Goal: Task Accomplishment & Management: Manage account settings

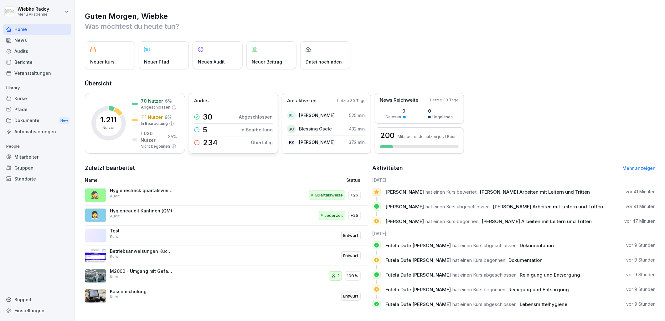
click at [242, 128] on div "5 In Bearbeitung" at bounding box center [233, 129] width 79 height 13
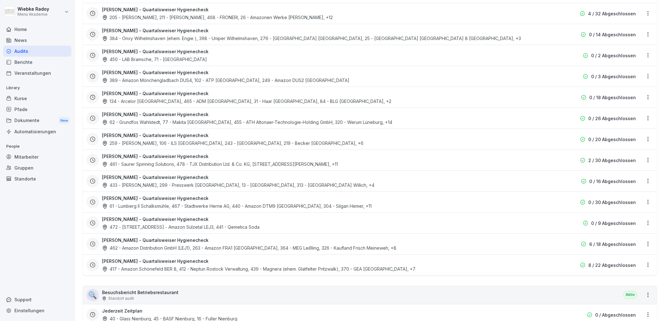
scroll to position [522, 0]
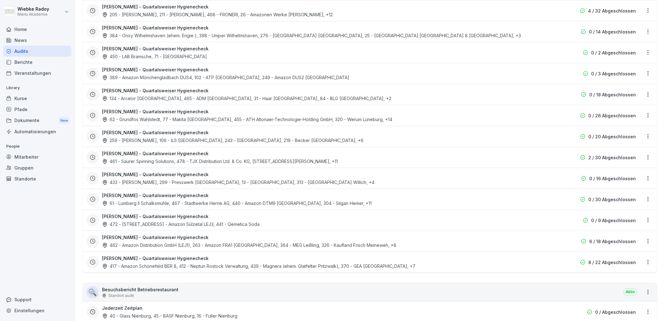
click at [229, 258] on div "[PERSON_NAME] - Quartalsweiser Hygienecheck 417 - Amazon Schönefeld BER 8, 412 …" at bounding box center [330, 262] width 456 height 14
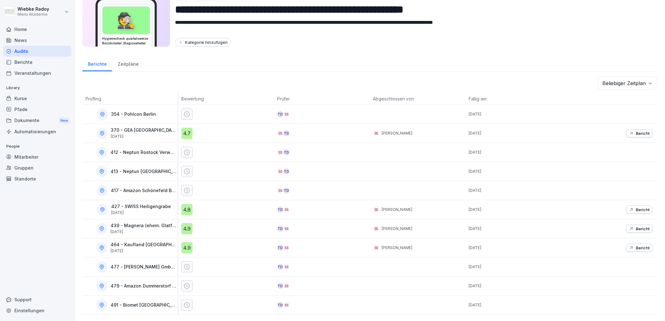
scroll to position [34, 0]
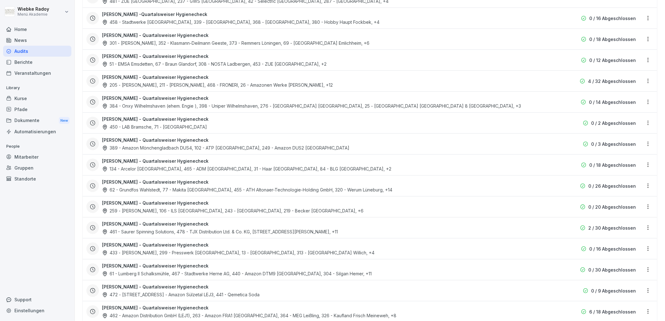
scroll to position [486, 0]
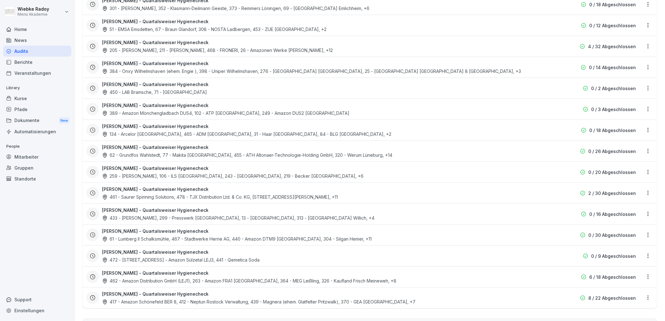
click at [199, 275] on div "[PERSON_NAME] - Quartalsweiser Hygienecheck 462 - Amazon Distribution GmbH (LEJ…" at bounding box center [330, 277] width 456 height 14
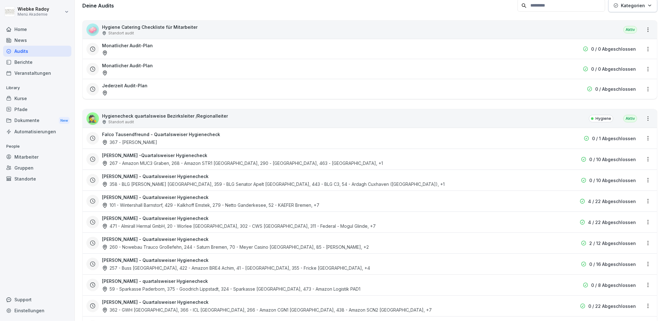
scroll to position [104, 0]
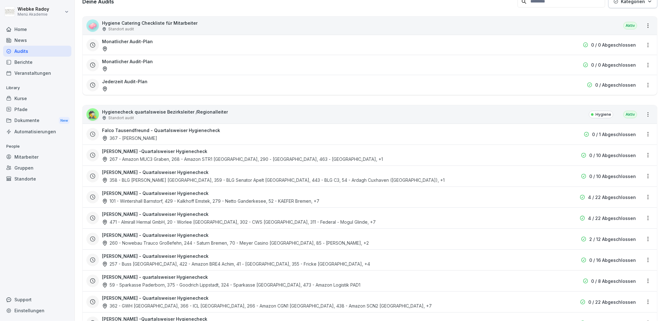
click at [151, 152] on h3 "[PERSON_NAME] -Quartalsweiser Hygienecheck" at bounding box center [154, 151] width 105 height 7
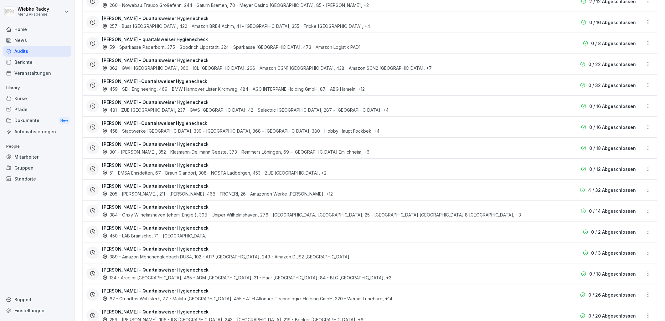
scroll to position [348, 0]
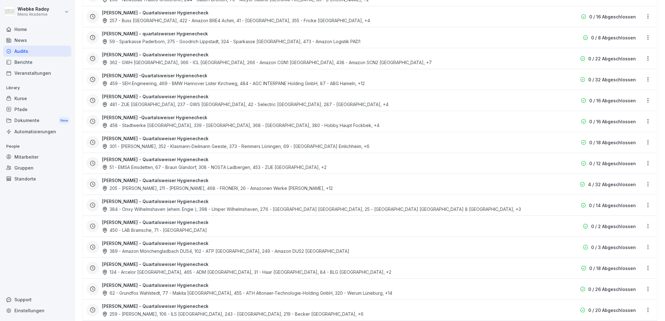
click at [150, 107] on div "481 - ZUE Lüdinghausen, 237 - GWS [GEOGRAPHIC_DATA], 42 - Selectric [GEOGRAPHIC…" at bounding box center [245, 104] width 287 height 7
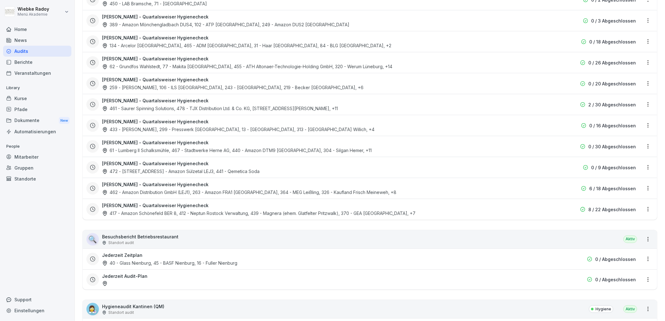
scroll to position [627, 0]
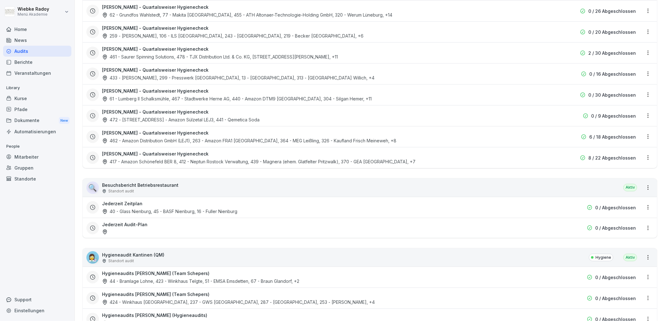
click at [141, 119] on div "472 - [STREET_ADDRESS] - Amazon Sülzetal LEJ3, 441 - Qemetica Soda" at bounding box center [181, 120] width 158 height 7
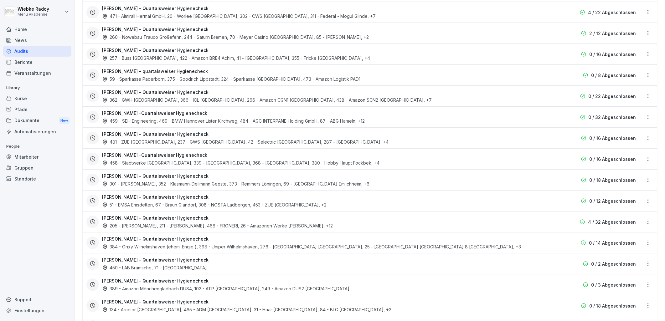
scroll to position [313, 0]
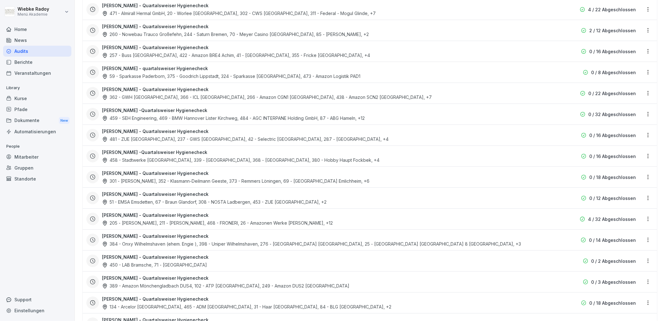
click at [122, 203] on div "51 - EMSA Emsdetten, 67 - Braun Glandorf, 308 - NOSTA Ladbergen, 453 - ZUE Ibbe…" at bounding box center [214, 202] width 225 height 7
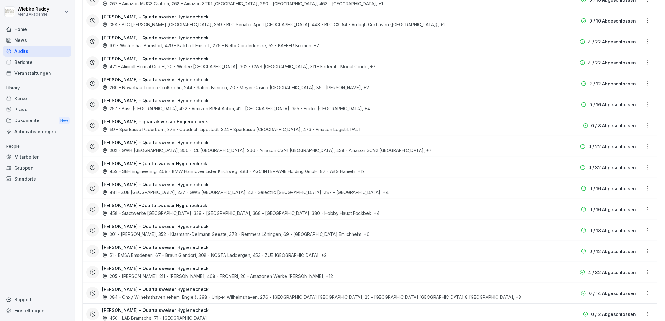
scroll to position [278, 0]
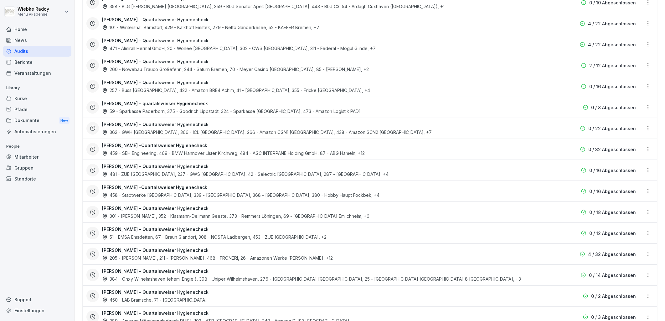
click at [157, 214] on div "301 - INEOS Moers, 352 - Klasmann-Deilmann Geeste, 373 - Remmers Löningen, 69 -…" at bounding box center [236, 216] width 268 height 7
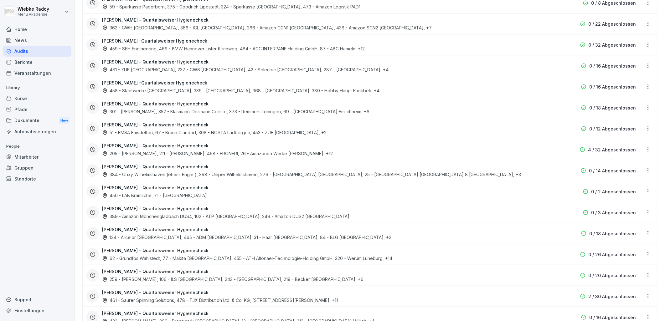
scroll to position [418, 0]
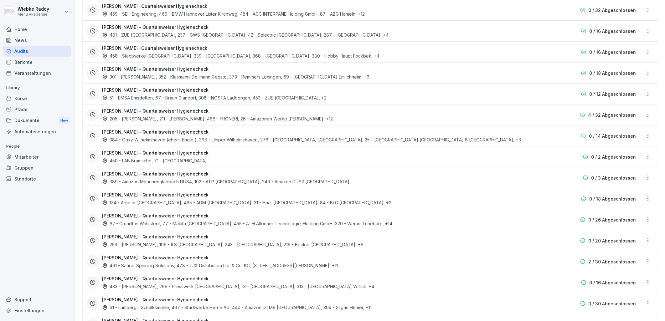
click at [139, 184] on div "389 - Amazon Mönchengladbach DUS4, 102 - ATP [GEOGRAPHIC_DATA], 249 - Amazon DU…" at bounding box center [225, 182] width 247 height 7
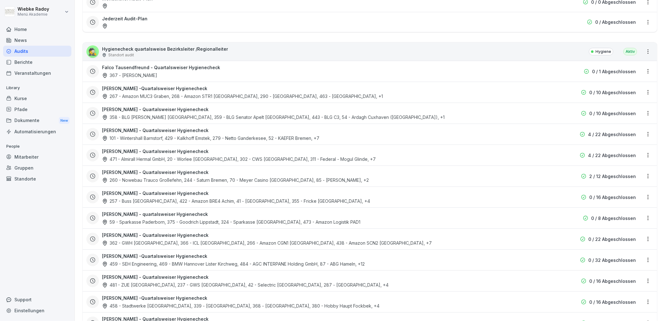
scroll to position [174, 0]
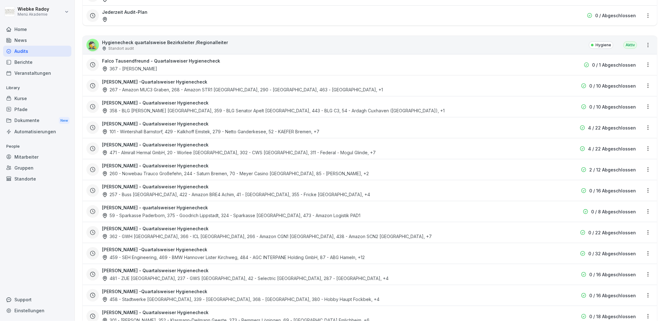
click at [154, 195] on div "257 - Buss [GEOGRAPHIC_DATA], 422 - Amazon BRE4 Achim, 41 - [GEOGRAPHIC_DATA], …" at bounding box center [236, 194] width 268 height 7
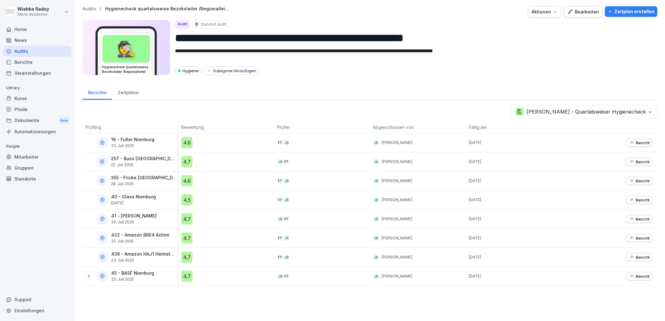
click at [87, 279] on icon at bounding box center [88, 276] width 5 height 5
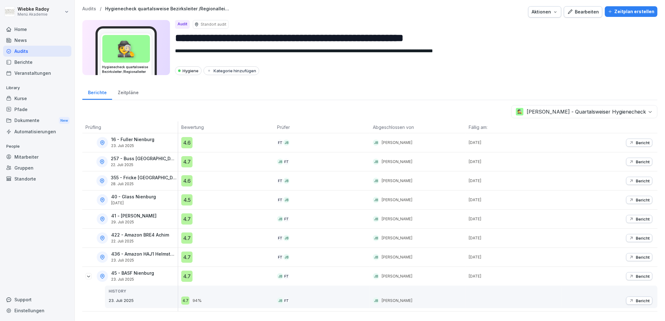
scroll to position [2, 0]
click at [87, 275] on icon at bounding box center [88, 276] width 5 height 5
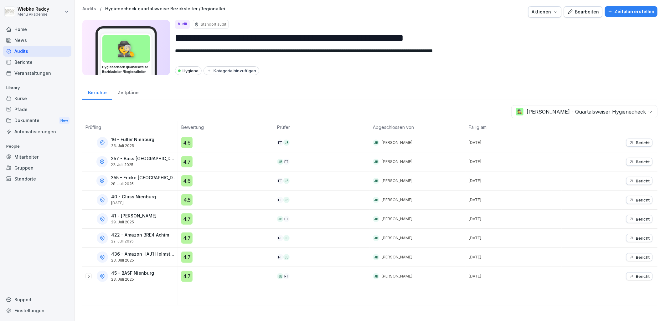
scroll to position [0, 0]
click at [87, 275] on icon at bounding box center [88, 276] width 5 height 5
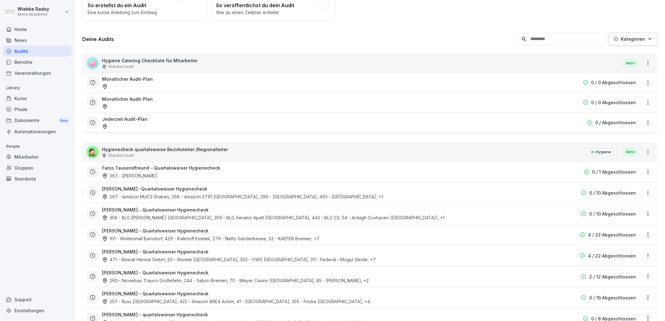
scroll to position [70, 0]
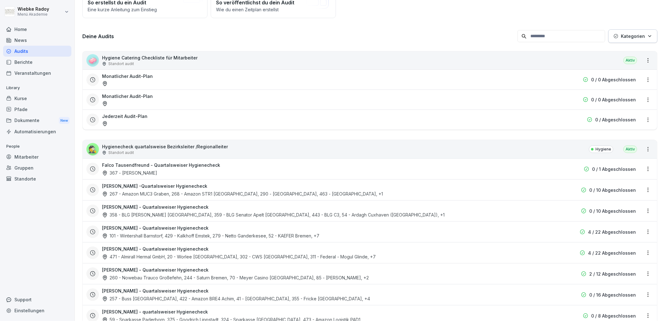
click at [157, 255] on div "471 - Almirall Hermal GmbH, 20 - [GEOGRAPHIC_DATA], 302 - CWS [GEOGRAPHIC_DATA]…" at bounding box center [239, 257] width 274 height 7
